Goal: Task Accomplishment & Management: Complete application form

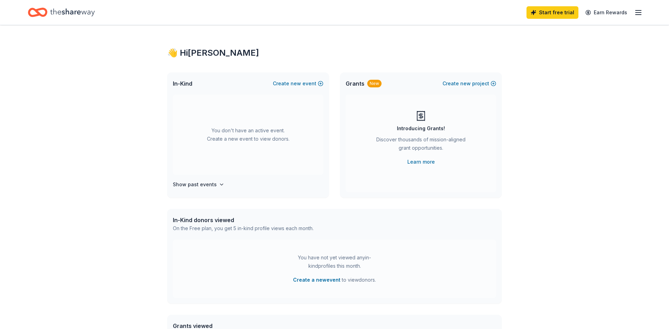
click at [641, 14] on icon "button" at bounding box center [638, 12] width 8 height 8
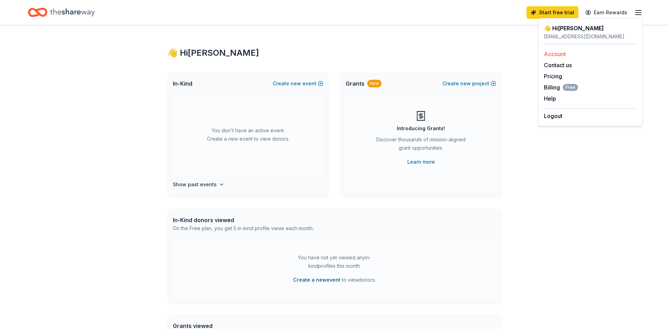
click at [556, 54] on link "Account" at bounding box center [555, 54] width 22 height 7
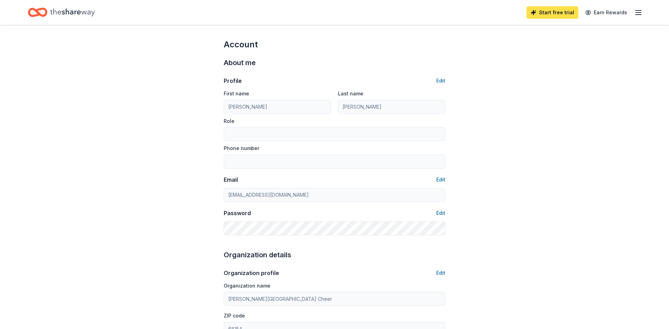
click at [557, 14] on link "Start free trial" at bounding box center [552, 12] width 52 height 13
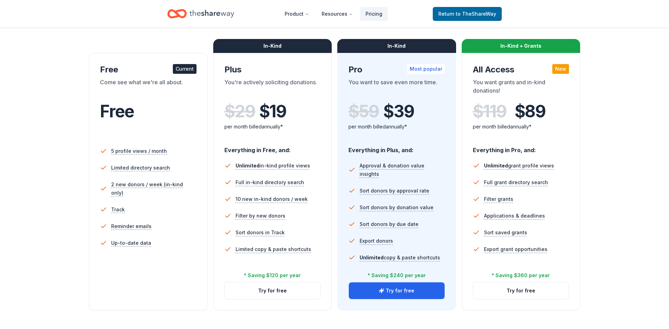
scroll to position [91, 0]
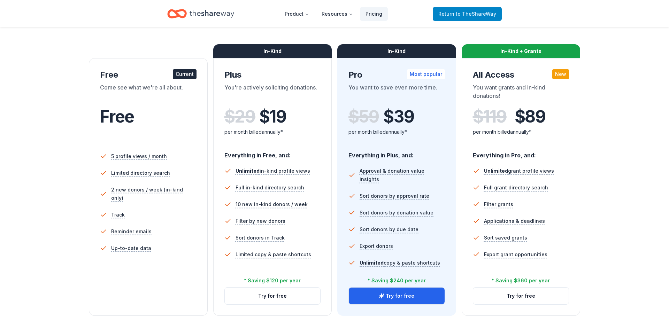
click at [487, 15] on span "to TheShareWay" at bounding box center [476, 14] width 40 height 6
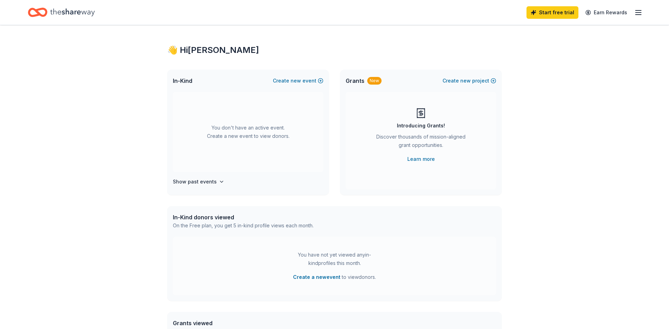
scroll to position [3, 0]
click at [638, 15] on line "button" at bounding box center [638, 15] width 6 height 0
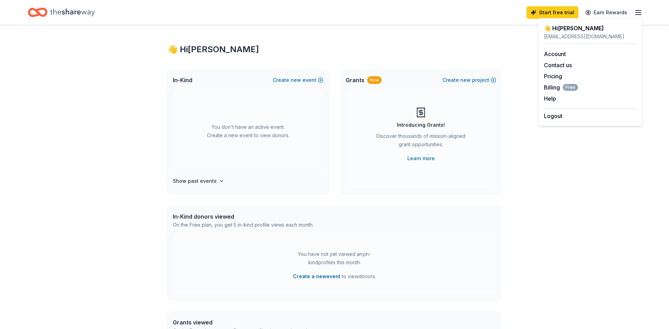
click at [356, 34] on div "👋 Hi Tara In-Kind Create new event You don't have an active event. Create a new…" at bounding box center [334, 225] width 357 height 407
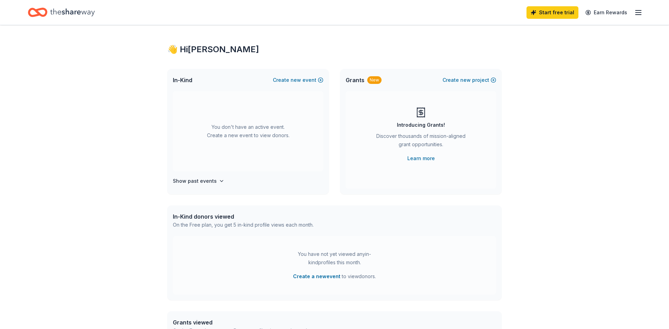
click at [85, 14] on icon "Home" at bounding box center [72, 12] width 45 height 14
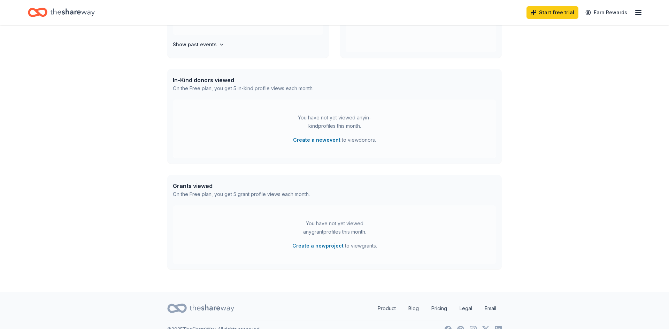
scroll to position [133, 0]
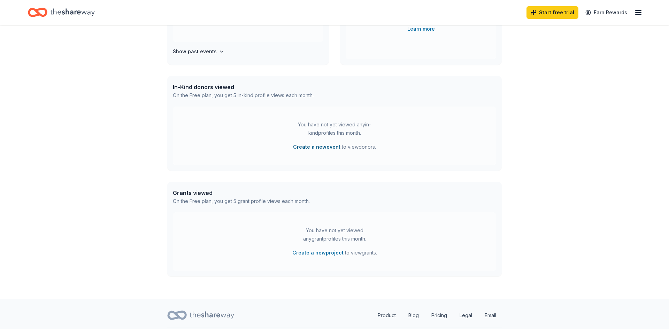
click at [329, 149] on button "Create a new event" at bounding box center [316, 147] width 47 height 8
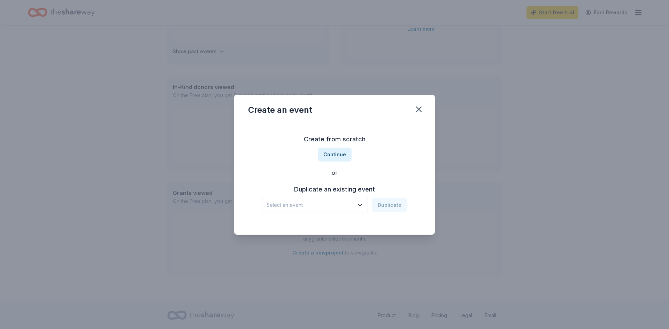
click at [358, 207] on icon "button" at bounding box center [359, 205] width 7 height 7
click at [382, 178] on div "Create from scratch Continue or Duplicate an existing event Select an event Dup…" at bounding box center [334, 173] width 173 height 101
click at [338, 154] on button "Continue" at bounding box center [335, 155] width 34 height 14
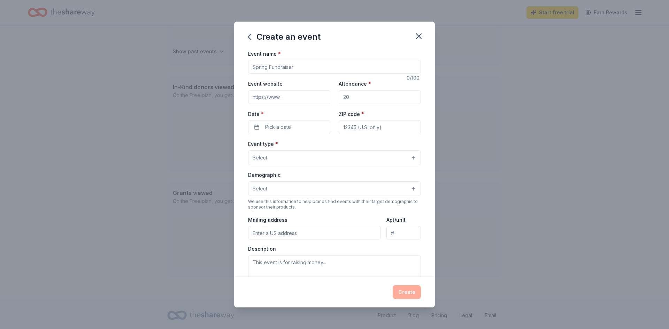
click at [305, 68] on input "Event name *" at bounding box center [334, 67] width 173 height 14
type input "C"
click at [321, 49] on div "Event name * Comp Fundraiser" at bounding box center [334, 61] width 173 height 25
type input "T"
click at [323, 49] on div "Event name * Comp Team Fundraiser" at bounding box center [334, 61] width 173 height 25
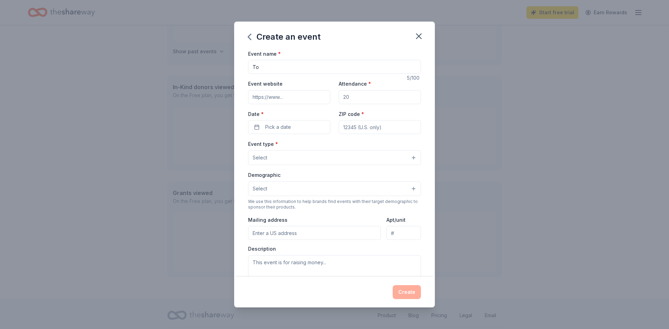
type input "T"
type input "Comp Team Fundraiser Tournament"
drag, startPoint x: 365, startPoint y: 95, endPoint x: 331, endPoint y: 97, distance: 34.2
click at [331, 96] on div "Event website Attendance * Date * Pick a date ZIP code *" at bounding box center [334, 106] width 173 height 55
type input "150"
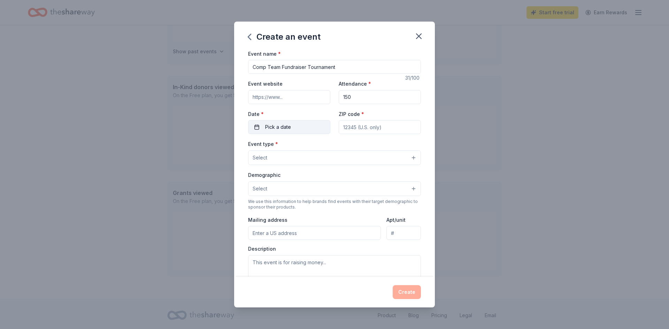
click at [295, 123] on button "Pick a date" at bounding box center [289, 127] width 82 height 14
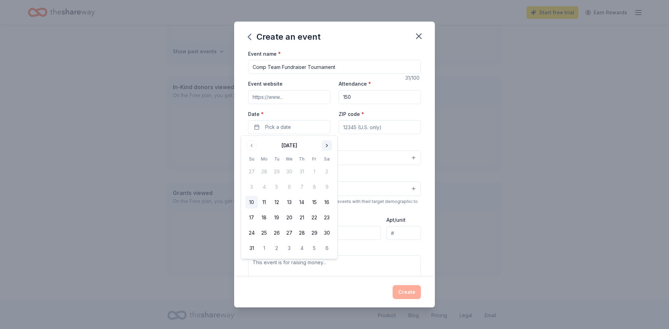
click at [327, 145] on button "Go to next month" at bounding box center [327, 146] width 10 height 10
click at [251, 237] on button "28" at bounding box center [251, 233] width 13 height 13
click at [380, 125] on input "ZIP code *" at bounding box center [380, 127] width 82 height 14
type input "68116"
click at [333, 160] on button "Select" at bounding box center [334, 157] width 173 height 15
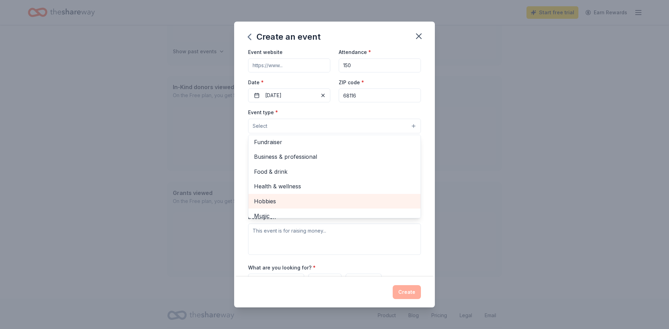
scroll to position [0, 0]
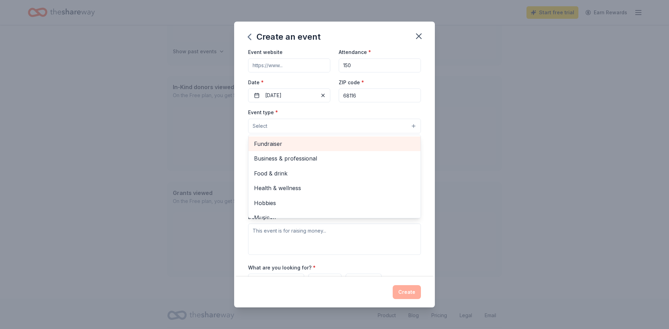
click at [274, 145] on span "Fundraiser" at bounding box center [334, 143] width 161 height 9
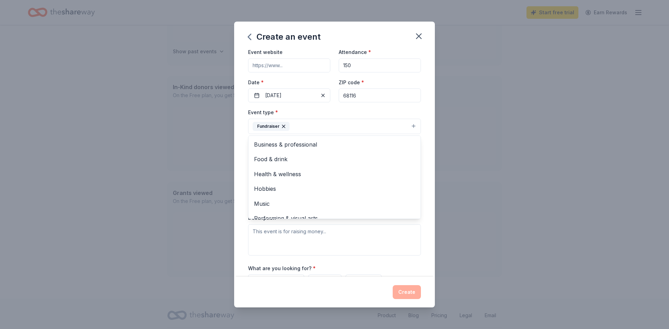
click at [499, 149] on div "Create an event Event name * Comp Team Fundraiser Tournament 31 /100 Event webs…" at bounding box center [334, 164] width 669 height 329
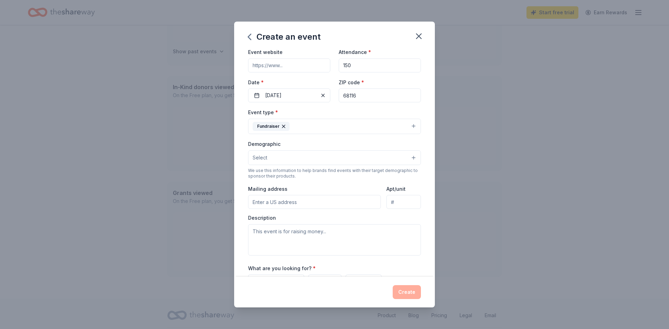
click at [310, 155] on button "Select" at bounding box center [334, 157] width 173 height 15
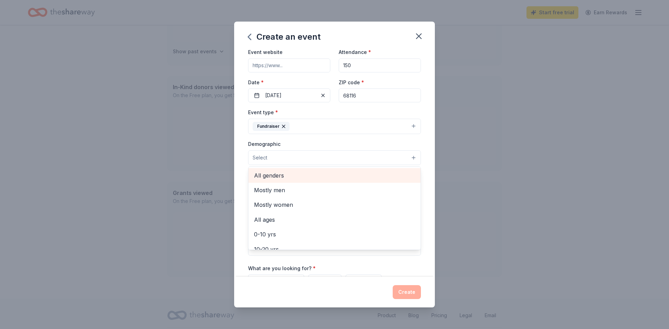
click at [277, 176] on span "All genders" at bounding box center [334, 175] width 161 height 9
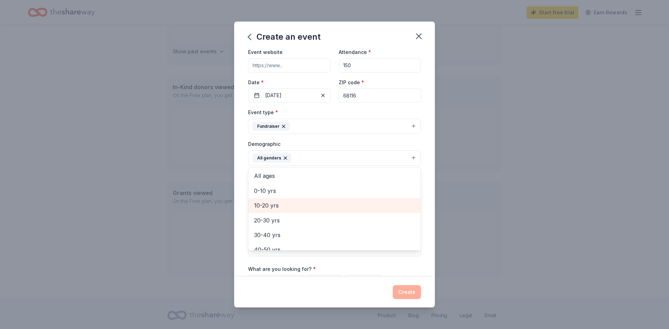
scroll to position [18, 0]
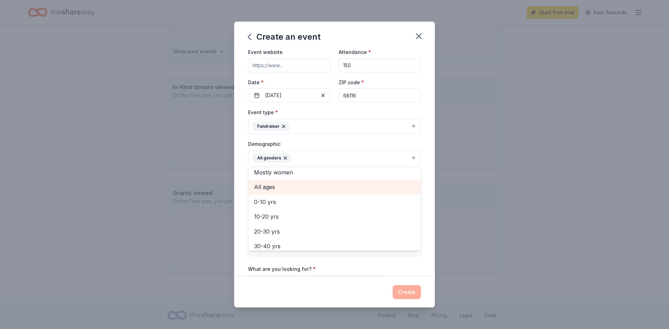
click at [274, 187] on span "All ages" at bounding box center [334, 187] width 161 height 9
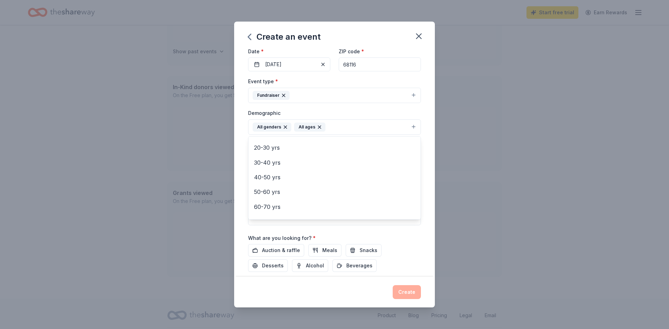
scroll to position [85, 0]
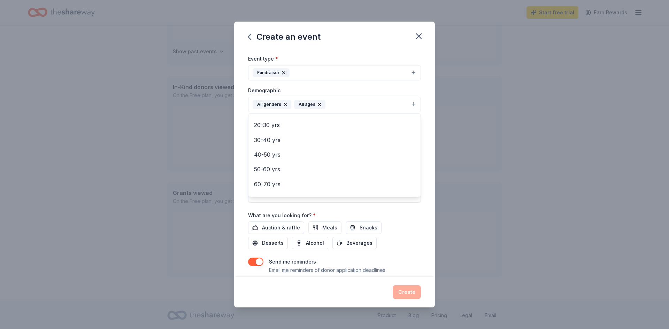
click at [279, 228] on div "Event name * Comp Team Fundraiser Tournament 31 /100 Event website Attendance *…" at bounding box center [334, 125] width 173 height 323
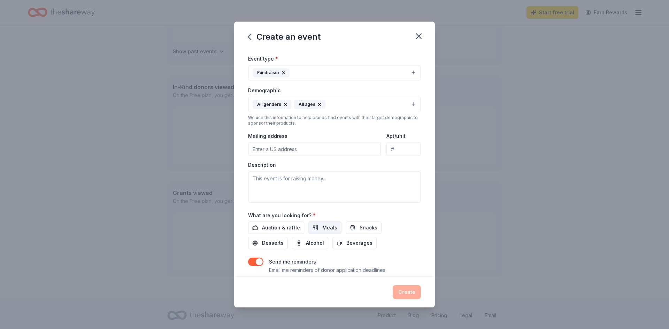
click at [326, 229] on span "Meals" at bounding box center [329, 228] width 15 height 8
click at [282, 229] on span "Auction & raffle" at bounding box center [281, 228] width 38 height 8
click at [359, 228] on span "Snacks" at bounding box center [368, 228] width 18 height 8
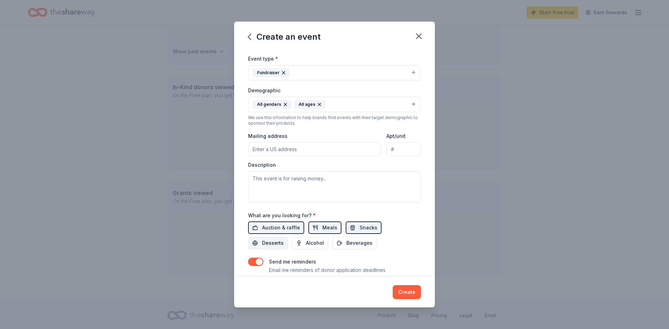
click at [284, 239] on span "Desserts" at bounding box center [273, 243] width 22 height 8
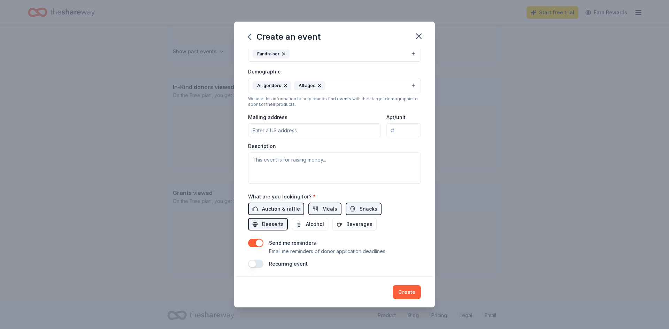
scroll to position [107, 0]
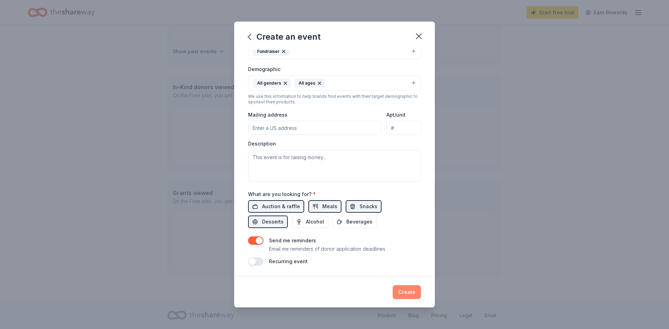
click at [406, 297] on button "Create" at bounding box center [407, 292] width 28 height 14
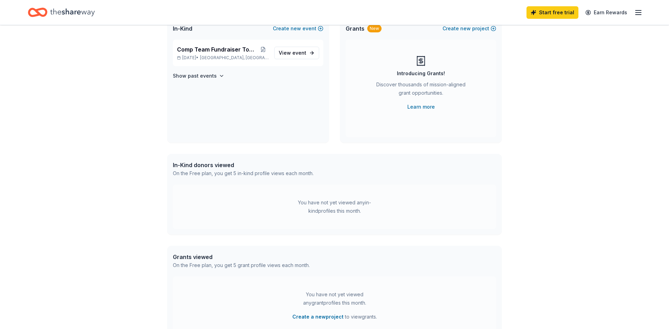
scroll to position [0, 0]
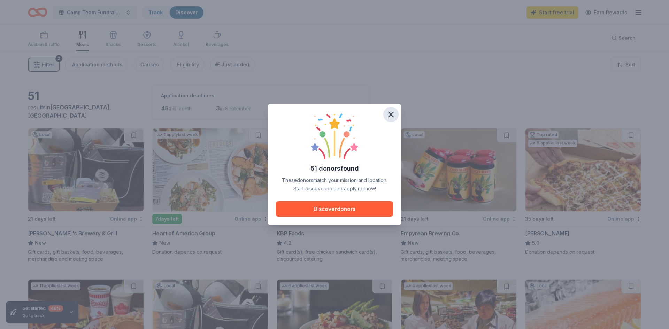
click at [390, 117] on icon "button" at bounding box center [391, 115] width 10 height 10
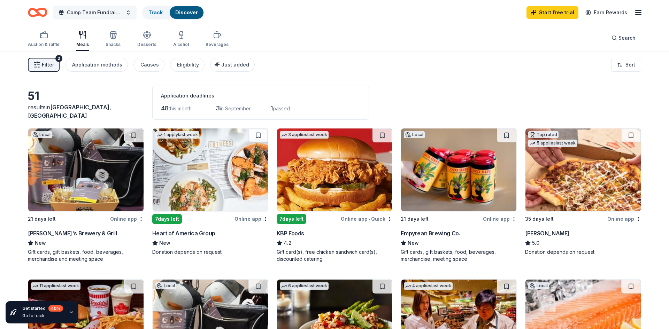
click at [128, 11] on button "Comp Team Fundraiser Tournament" at bounding box center [95, 13] width 84 height 14
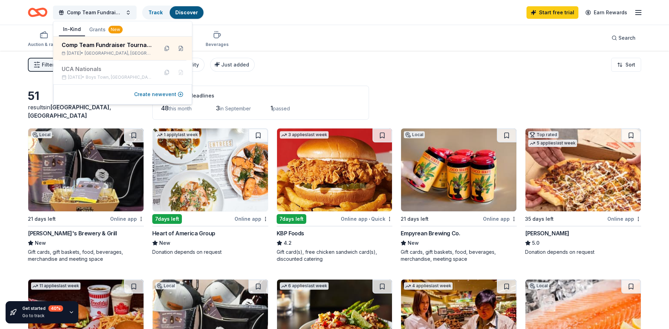
click at [154, 94] on button "Create new event" at bounding box center [158, 94] width 49 height 8
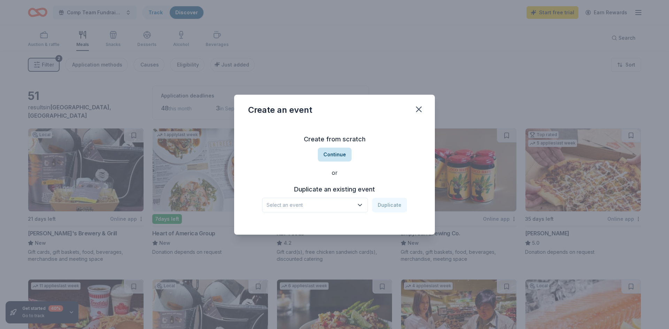
click at [337, 155] on button "Continue" at bounding box center [335, 155] width 34 height 14
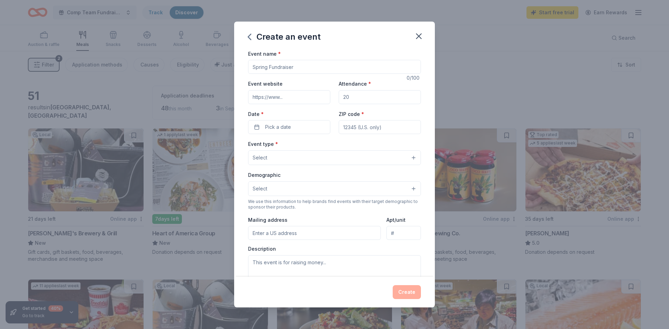
click at [275, 65] on input "Event name *" at bounding box center [334, 67] width 173 height 14
type input "Junior Cheer Clinic"
drag, startPoint x: 364, startPoint y: 98, endPoint x: 328, endPoint y: 99, distance: 35.2
click at [328, 99] on div "Event website Attendance * Date * Pick a date ZIP code *" at bounding box center [334, 106] width 173 height 55
type input "125"
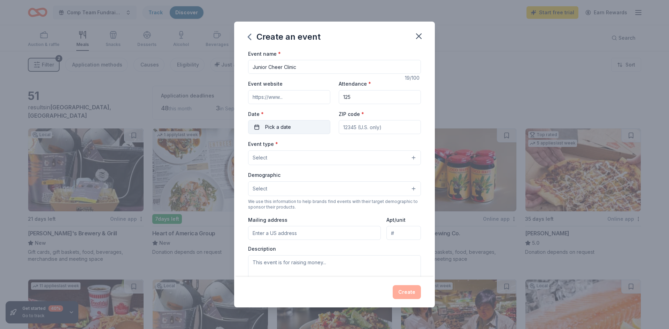
click at [307, 129] on button "Pick a date" at bounding box center [289, 127] width 82 height 14
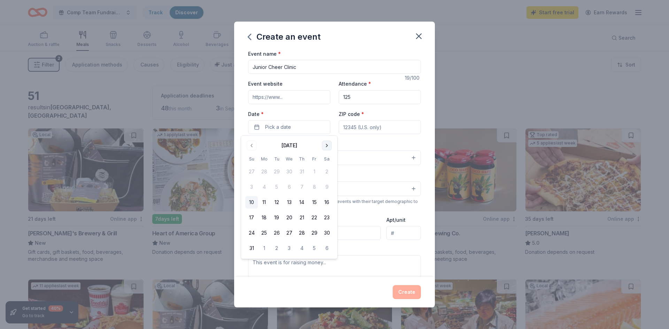
click at [327, 147] on button "Go to next month" at bounding box center [327, 146] width 10 height 10
click at [288, 188] on button "10" at bounding box center [289, 187] width 13 height 13
click at [380, 127] on input "ZIP code *" at bounding box center [380, 127] width 82 height 14
type input "68116"
click at [315, 158] on button "Select" at bounding box center [334, 157] width 173 height 15
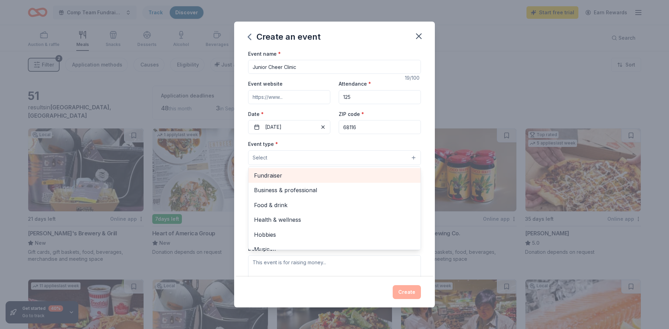
click at [286, 176] on span "Fundraiser" at bounding box center [334, 175] width 161 height 9
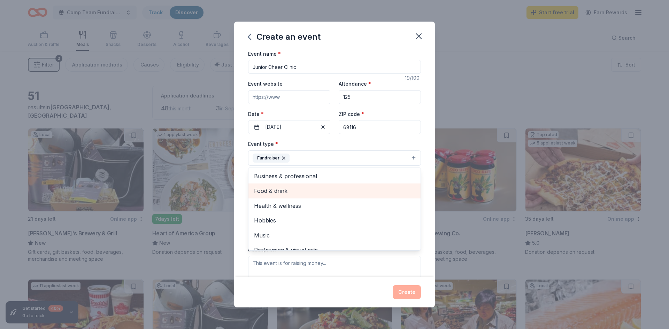
click at [283, 190] on span "Food & drink" at bounding box center [334, 190] width 161 height 9
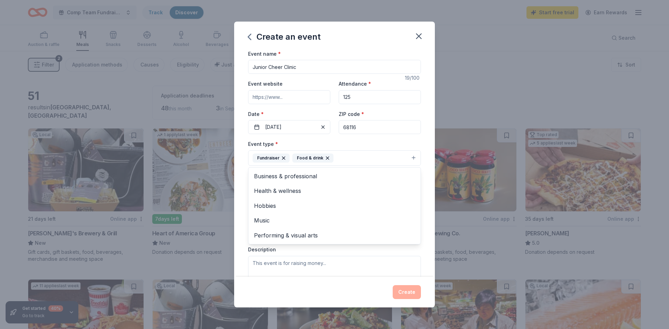
click at [429, 185] on div "Event name * Junior Cheer Clinic 19 /100 Event website Attendance * 125 Date * …" at bounding box center [334, 163] width 201 height 228
click at [309, 192] on button "Select" at bounding box center [334, 189] width 173 height 15
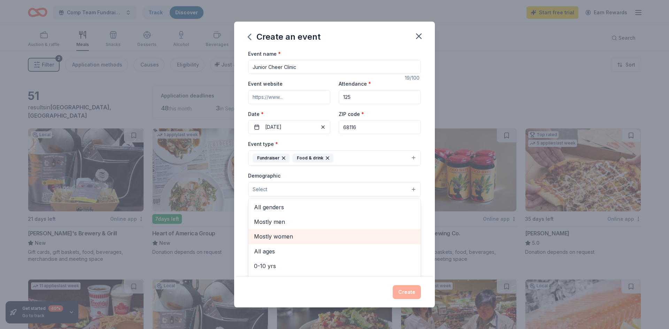
click at [280, 237] on span "Mostly women" at bounding box center [334, 236] width 161 height 9
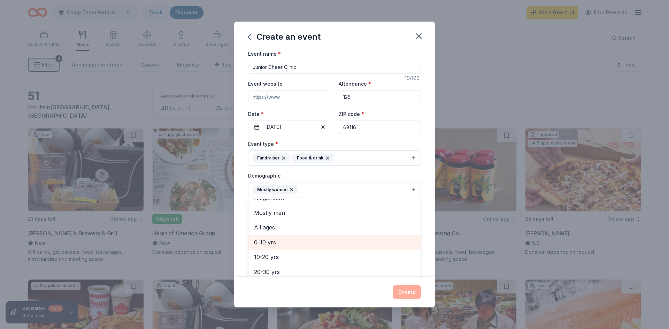
scroll to position [10, 0]
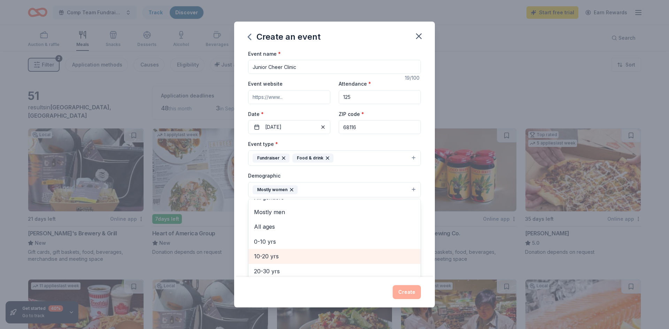
click at [274, 258] on span "10-20 yrs" at bounding box center [334, 256] width 161 height 9
click at [428, 249] on div "Event name * Junior Cheer Clinic 19 /100 Event website Attendance * 125 Date * …" at bounding box center [334, 163] width 201 height 228
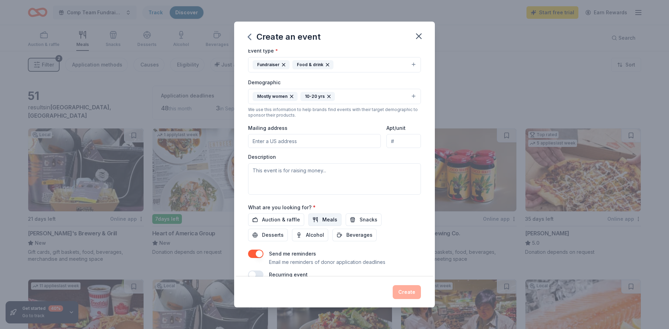
scroll to position [102, 0]
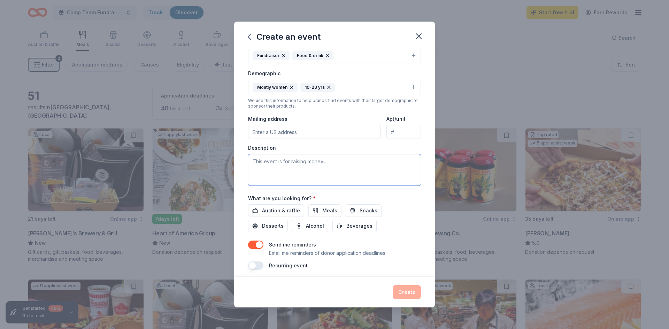
click at [309, 162] on textarea at bounding box center [334, 169] width 173 height 31
type textarea "Juior"
type textarea "Junior cheer clinic to engage the community in a fun event and raise funds for …"
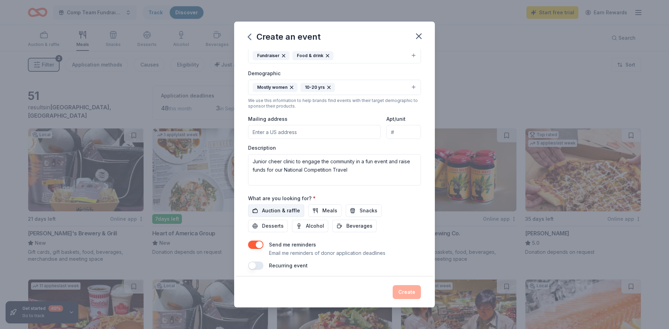
click at [289, 212] on span "Auction & raffle" at bounding box center [281, 211] width 38 height 8
click at [295, 210] on span "Auction & raffle" at bounding box center [281, 211] width 38 height 8
click at [324, 210] on span "Meals" at bounding box center [329, 211] width 15 height 8
click at [366, 208] on span "Snacks" at bounding box center [368, 211] width 18 height 8
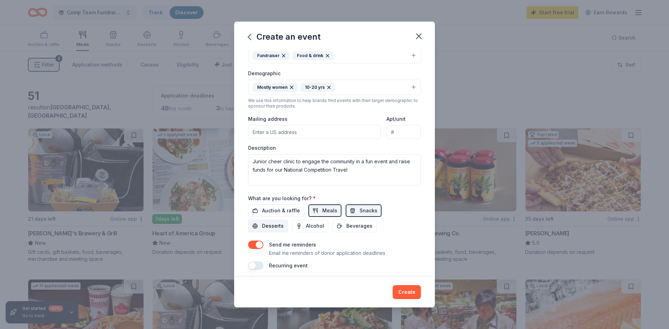
click at [284, 222] on span "Desserts" at bounding box center [273, 226] width 22 height 8
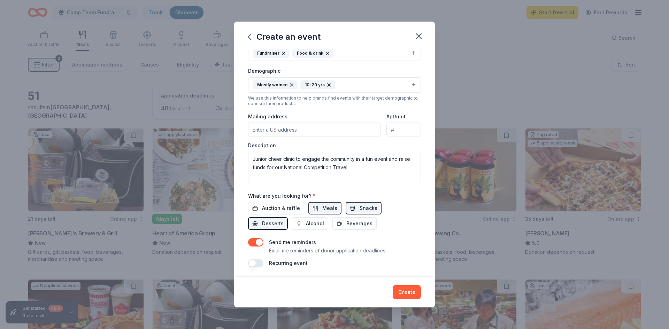
scroll to position [107, 0]
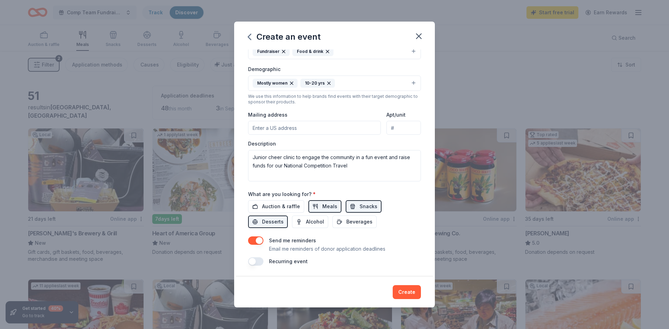
click at [409, 287] on button "Create" at bounding box center [407, 292] width 28 height 14
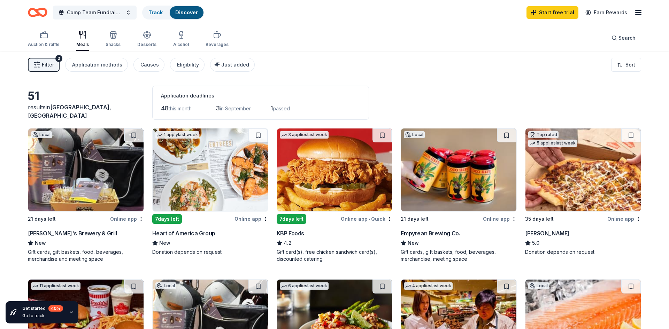
scroll to position [0, 0]
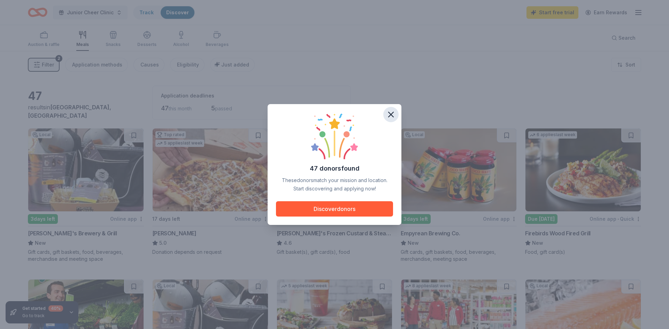
click at [391, 113] on icon "button" at bounding box center [391, 115] width 10 height 10
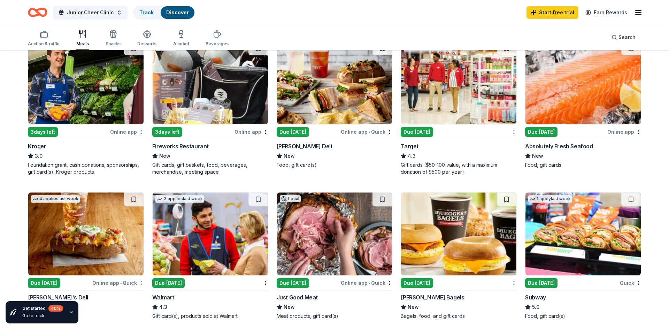
scroll to position [199, 0]
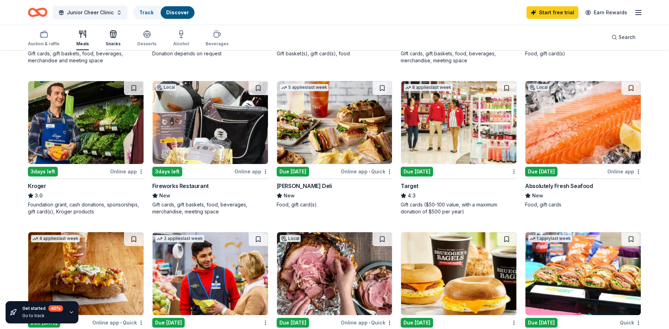
click at [112, 36] on icon "button" at bounding box center [112, 35] width 0 height 5
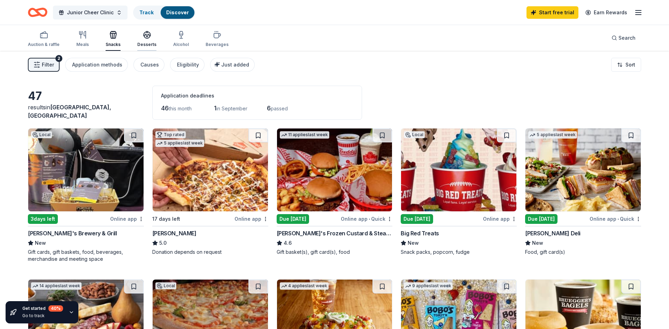
click at [148, 38] on icon "button" at bounding box center [147, 35] width 8 height 8
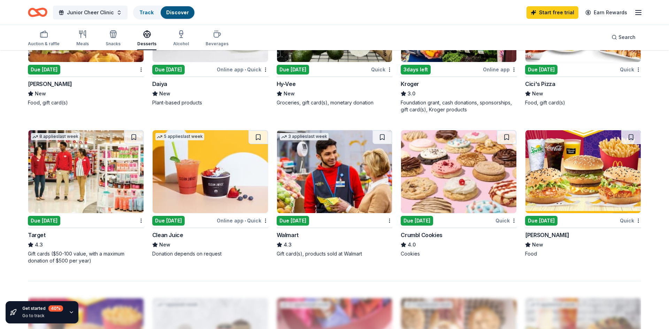
scroll to position [448, 0]
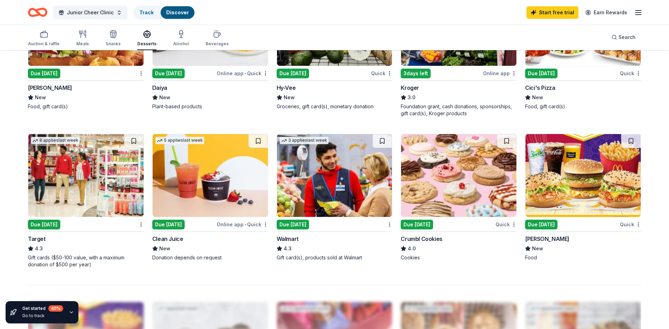
click at [462, 170] on img at bounding box center [458, 175] width 115 height 83
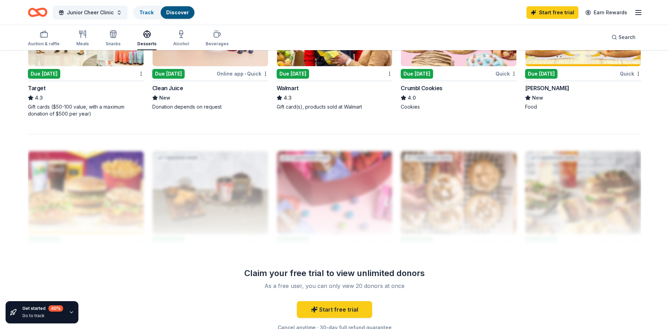
scroll to position [624, 0]
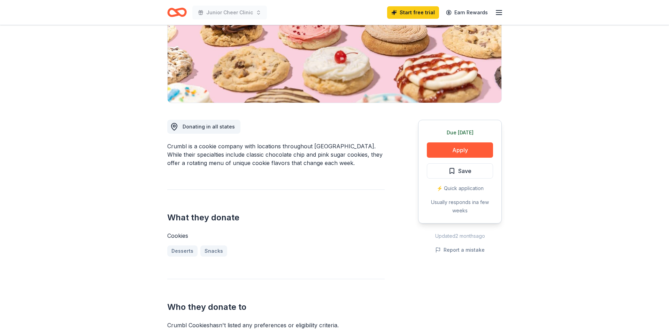
scroll to position [102, 0]
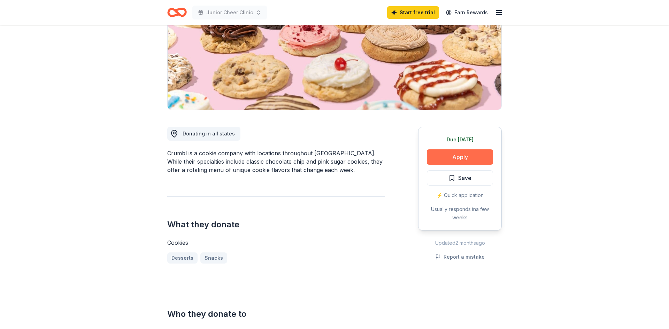
click at [475, 157] on button "Apply" at bounding box center [460, 156] width 66 height 15
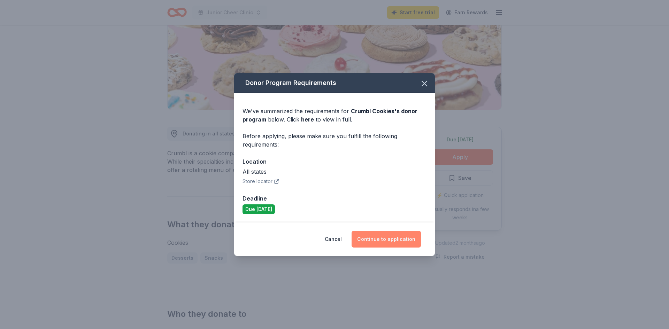
click at [383, 241] on button "Continue to application" at bounding box center [385, 239] width 69 height 17
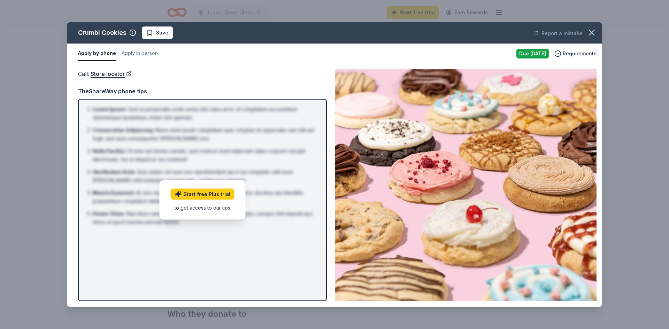
click at [251, 81] on div "Call : Store locator TheShareWay phone tips Lorem Ipsum : Sed ut perspiciatis u…" at bounding box center [202, 185] width 249 height 232
click at [148, 56] on button "Apply in person" at bounding box center [140, 53] width 36 height 15
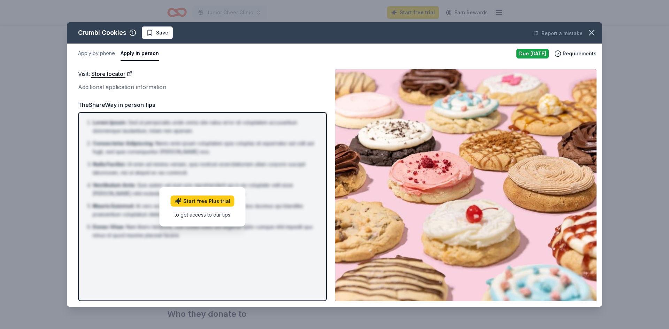
drag, startPoint x: 588, startPoint y: 49, endPoint x: 593, endPoint y: 60, distance: 11.4
click at [588, 51] on span "Requirements" at bounding box center [580, 53] width 34 height 8
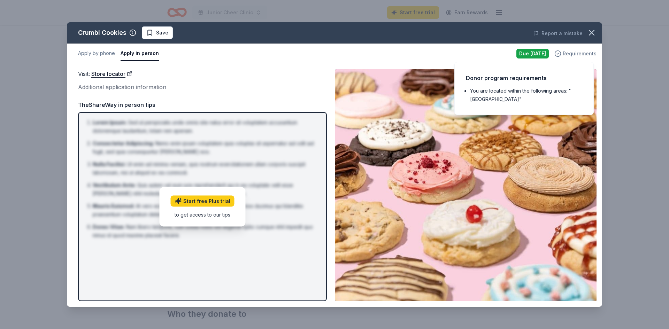
click at [581, 51] on span "Requirements" at bounding box center [580, 53] width 34 height 8
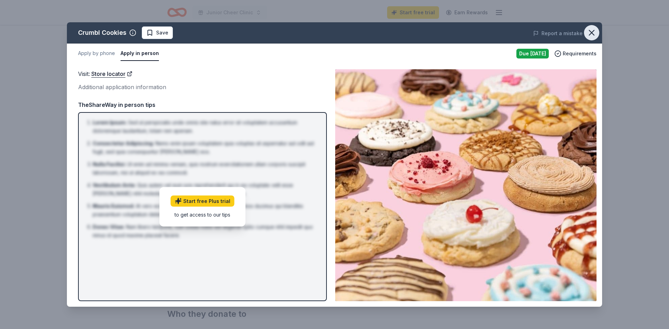
click at [589, 32] on icon "button" at bounding box center [592, 33] width 10 height 10
